Goal: Task Accomplishment & Management: Use online tool/utility

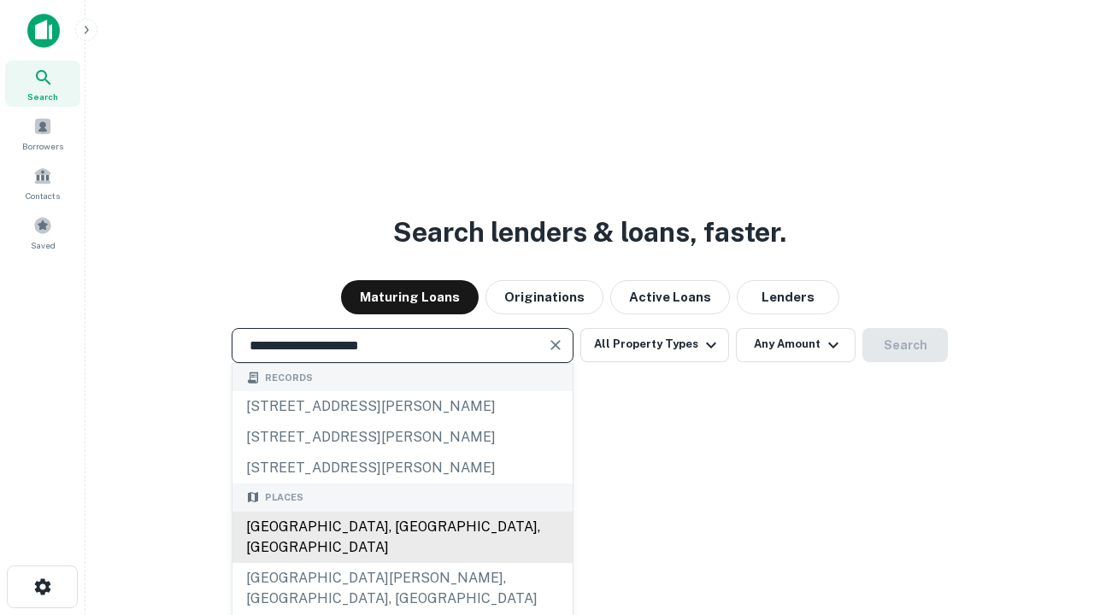
click at [402, 563] on div "[GEOGRAPHIC_DATA], [GEOGRAPHIC_DATA], [GEOGRAPHIC_DATA]" at bounding box center [402, 537] width 340 height 51
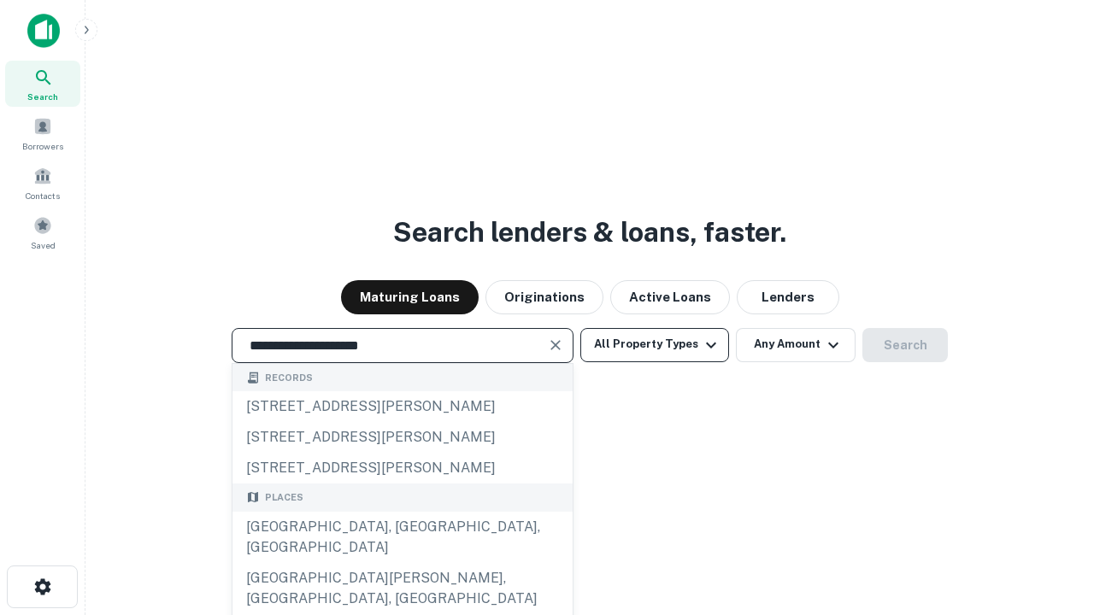
type input "**********"
click at [655, 344] on button "All Property Types" at bounding box center [654, 345] width 149 height 34
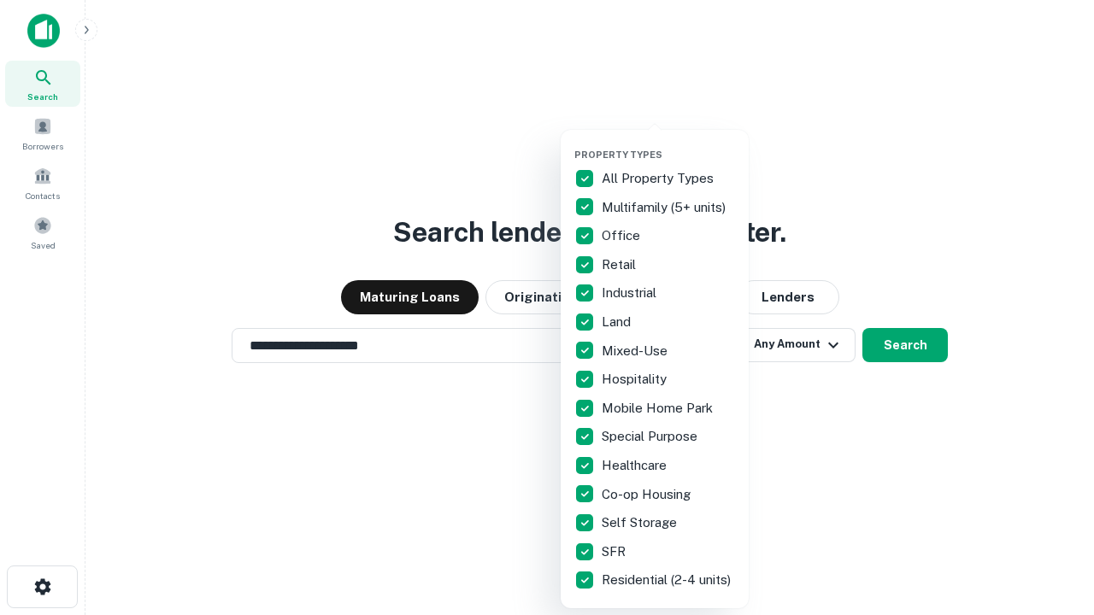
click at [668, 144] on button "button" at bounding box center [668, 144] width 188 height 1
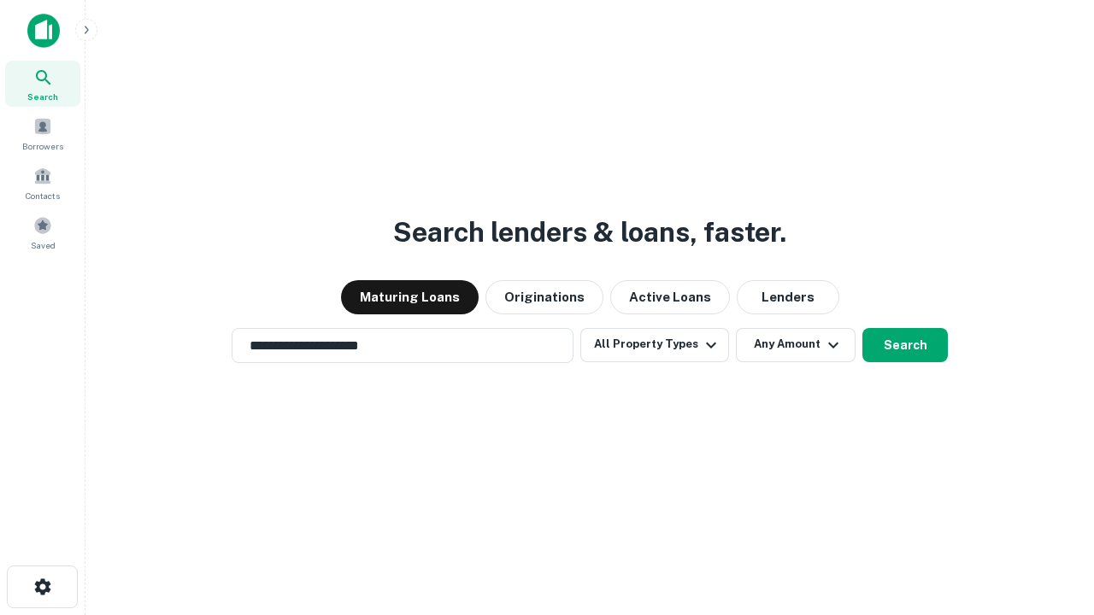
scroll to position [26, 0]
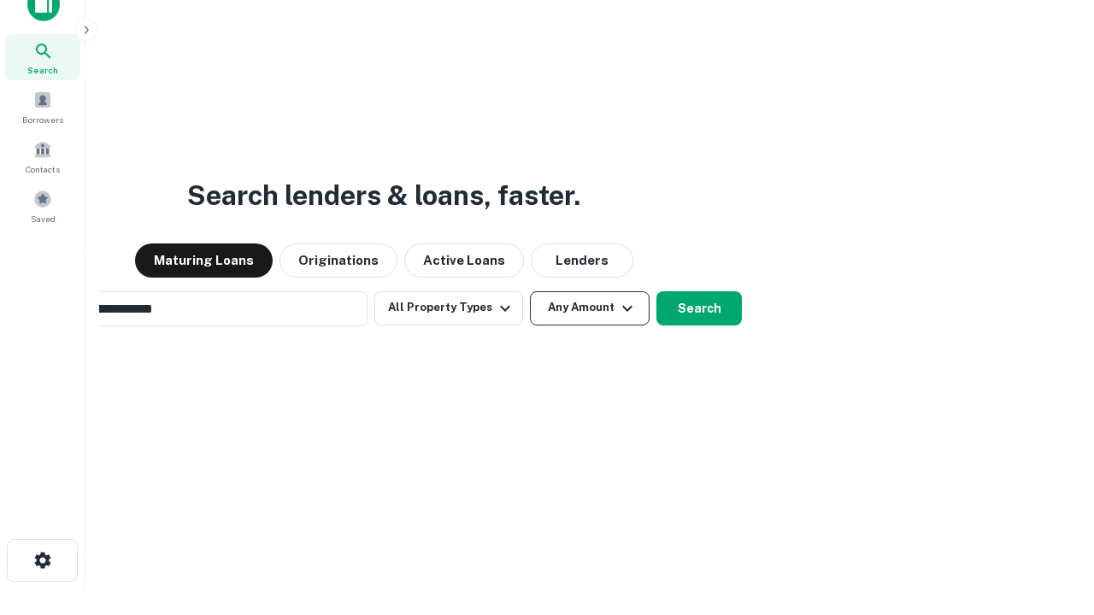
click at [530, 291] on button "Any Amount" at bounding box center [590, 308] width 120 height 34
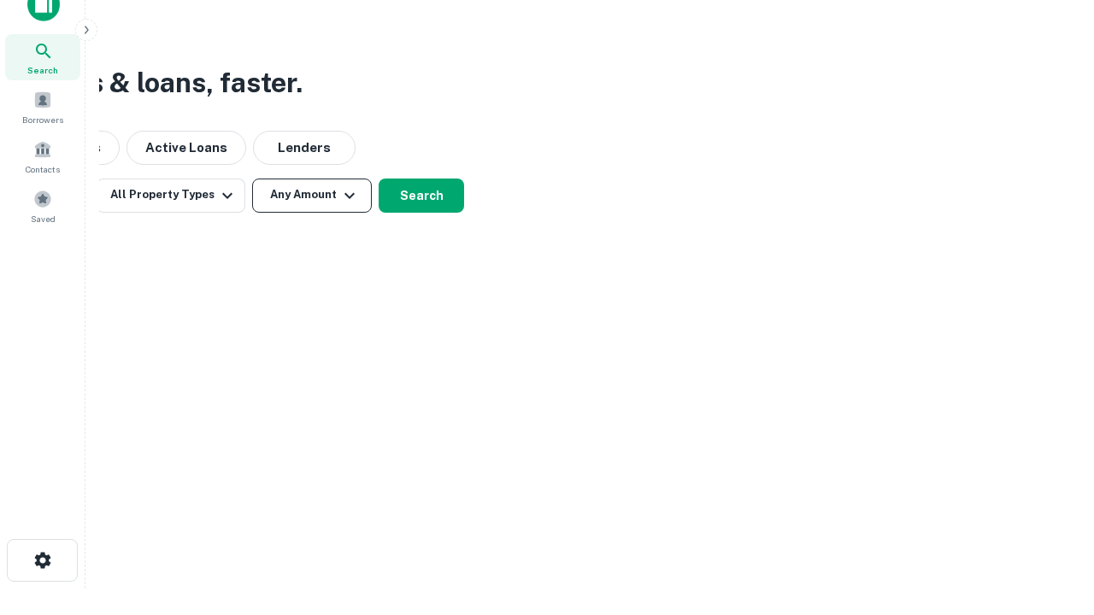
scroll to position [27, 0]
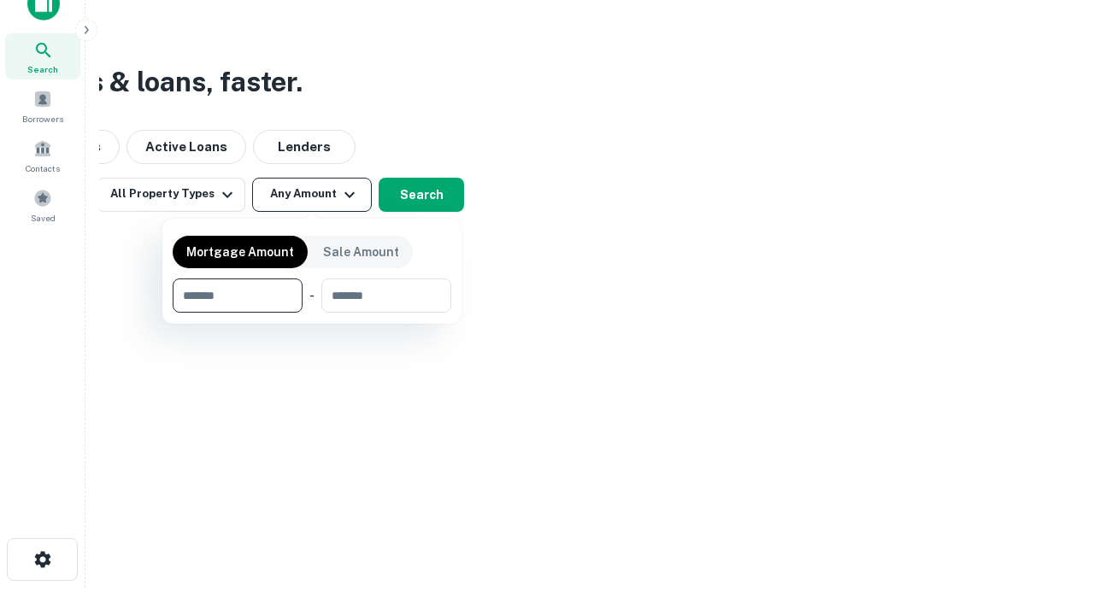
type input "*******"
click at [312, 313] on button "button" at bounding box center [312, 313] width 279 height 1
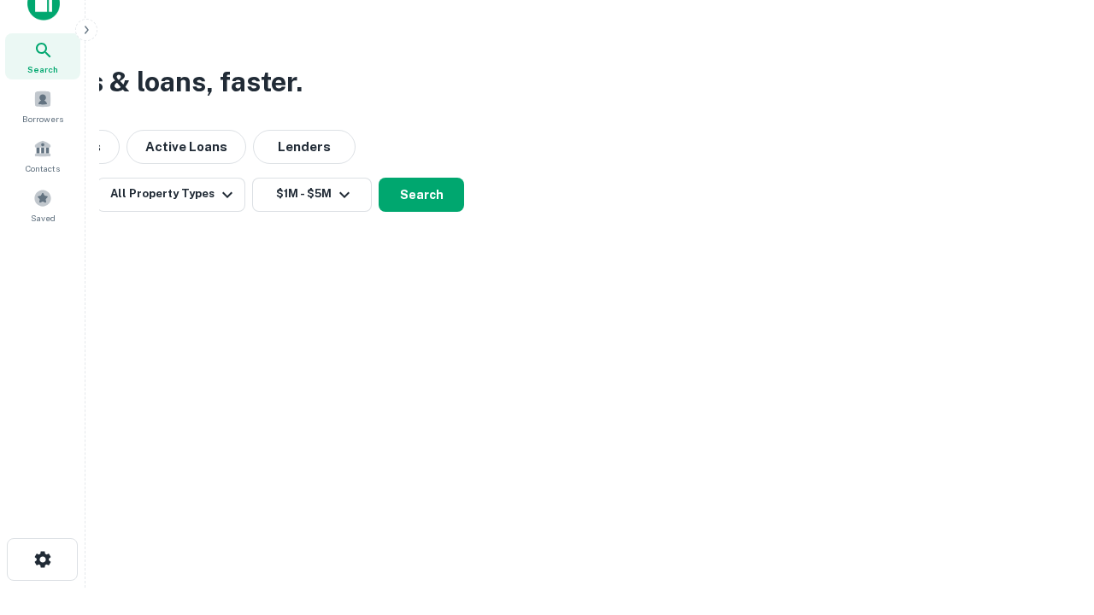
scroll to position [26, 0]
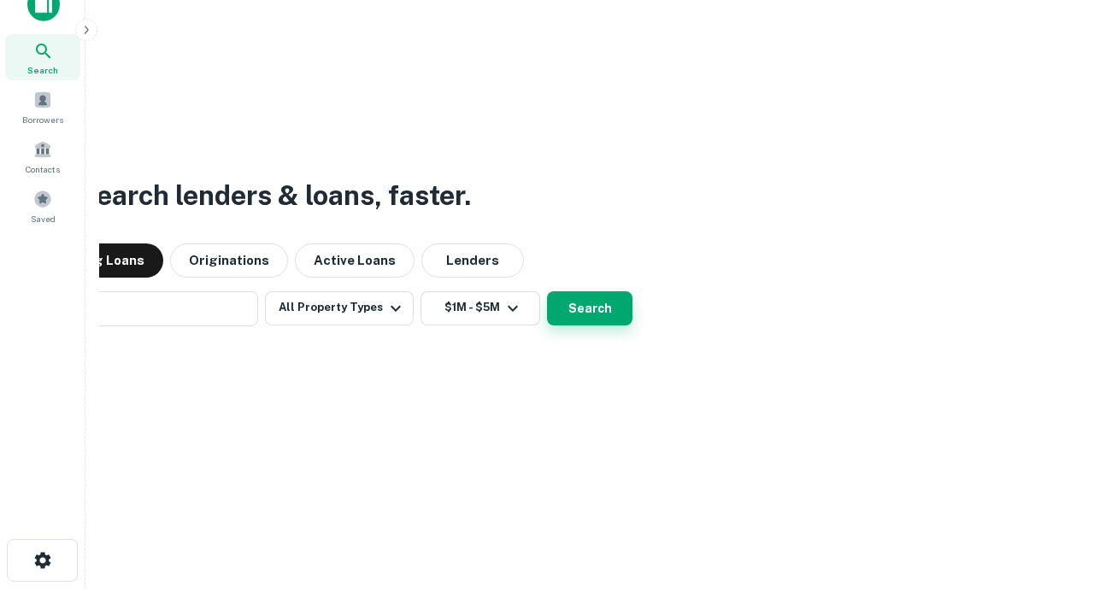
click at [547, 291] on button "Search" at bounding box center [589, 308] width 85 height 34
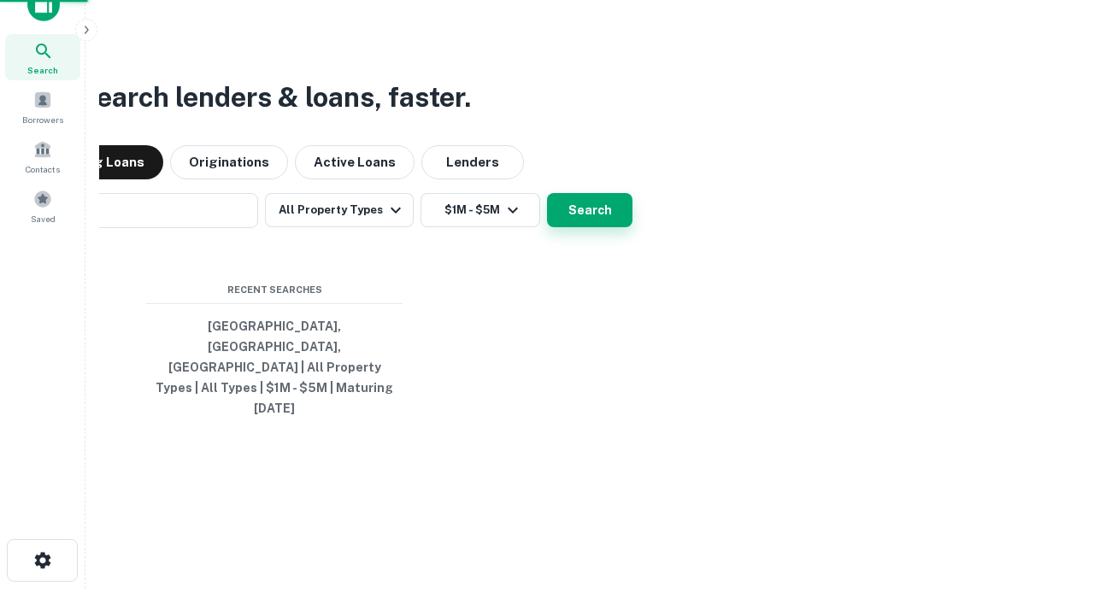
scroll to position [27, 0]
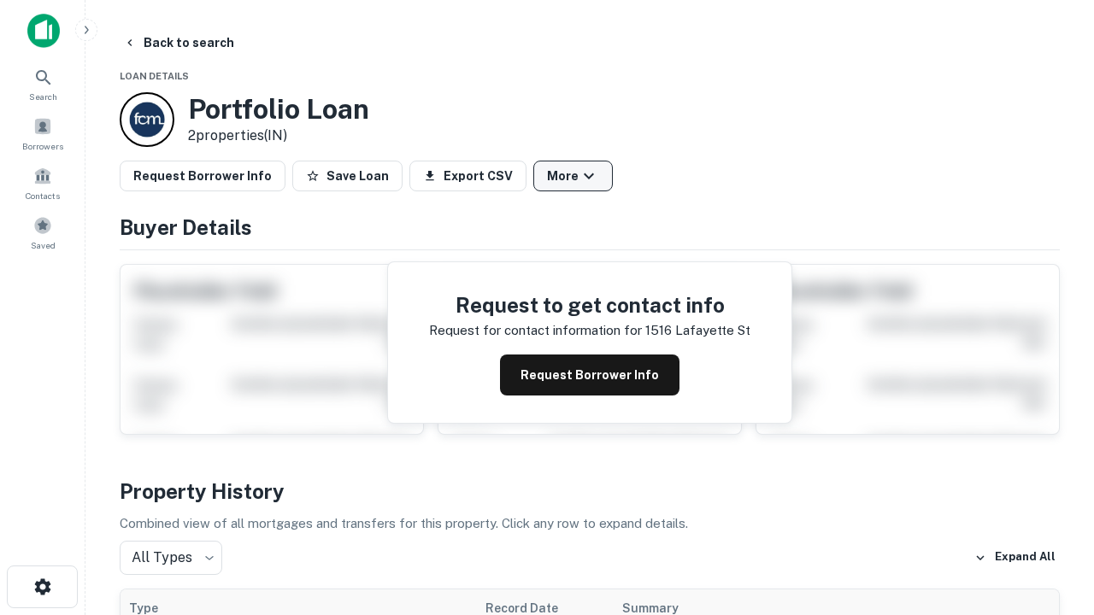
click at [573, 176] on button "More" at bounding box center [572, 176] width 79 height 31
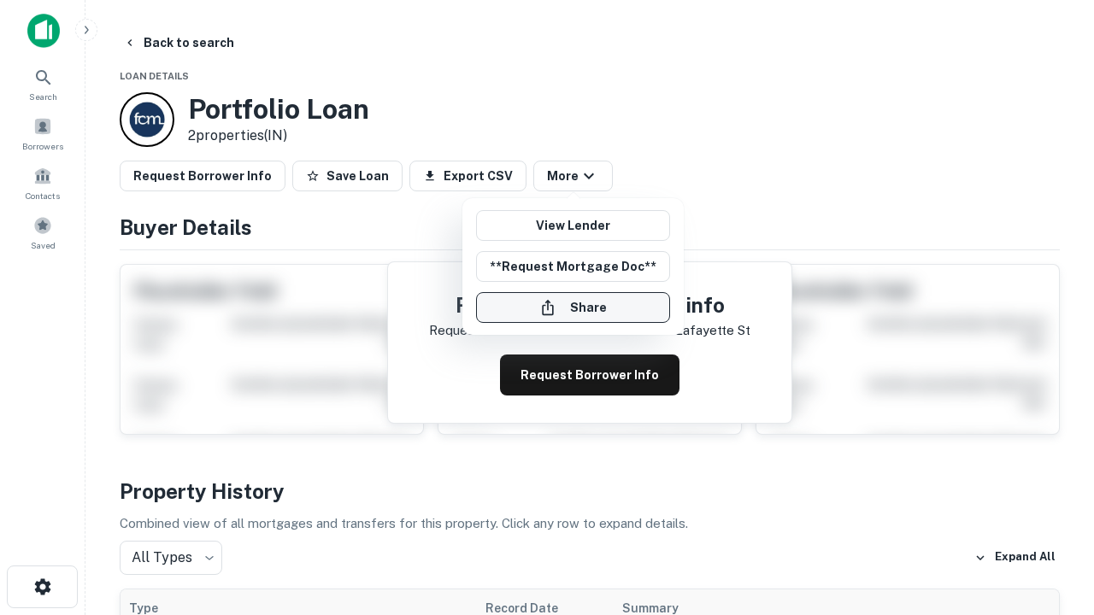
click at [573, 308] on button "Share" at bounding box center [573, 307] width 194 height 31
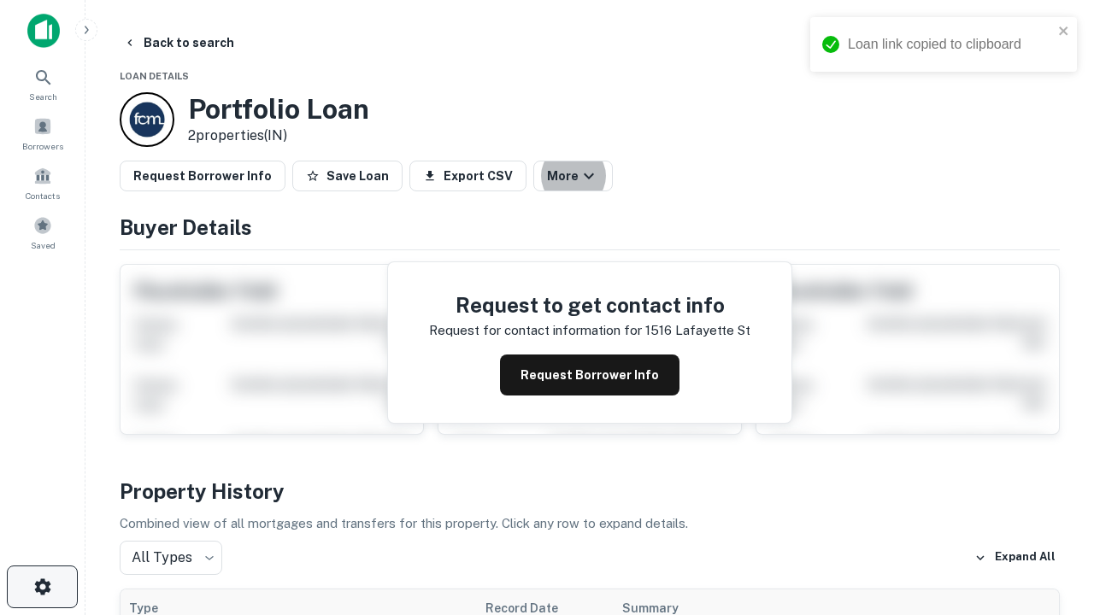
click at [42, 587] on icon "button" at bounding box center [42, 587] width 21 height 21
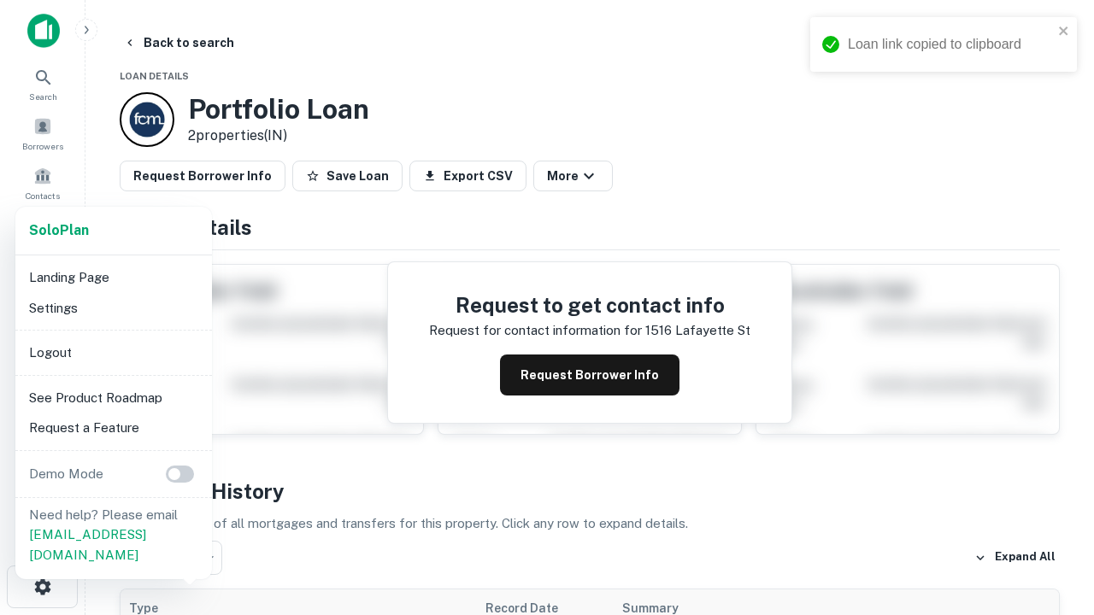
click at [113, 352] on li "Logout" at bounding box center [113, 353] width 183 height 31
